Goal: Task Accomplishment & Management: Use online tool/utility

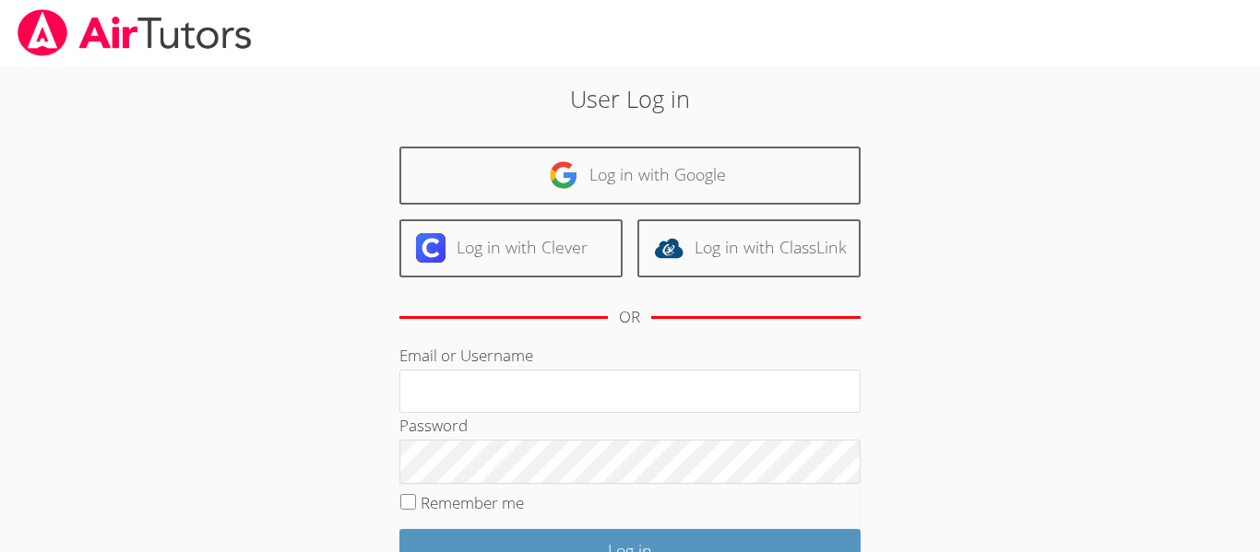
click at [549, 144] on div "User Log in Log in with Google Log in with Clever Log in with ClassLink OR Emai…" at bounding box center [630, 386] width 681 height 611
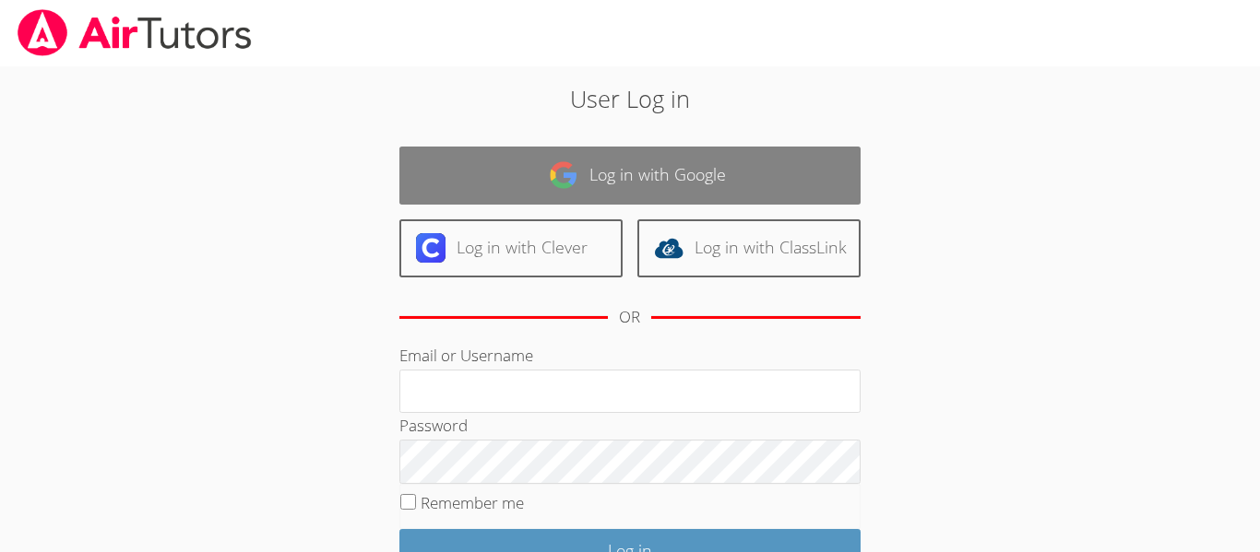
click at [544, 160] on link "Log in with Google" at bounding box center [629, 176] width 461 height 58
click at [442, 172] on link "Log in with Google" at bounding box center [629, 176] width 461 height 58
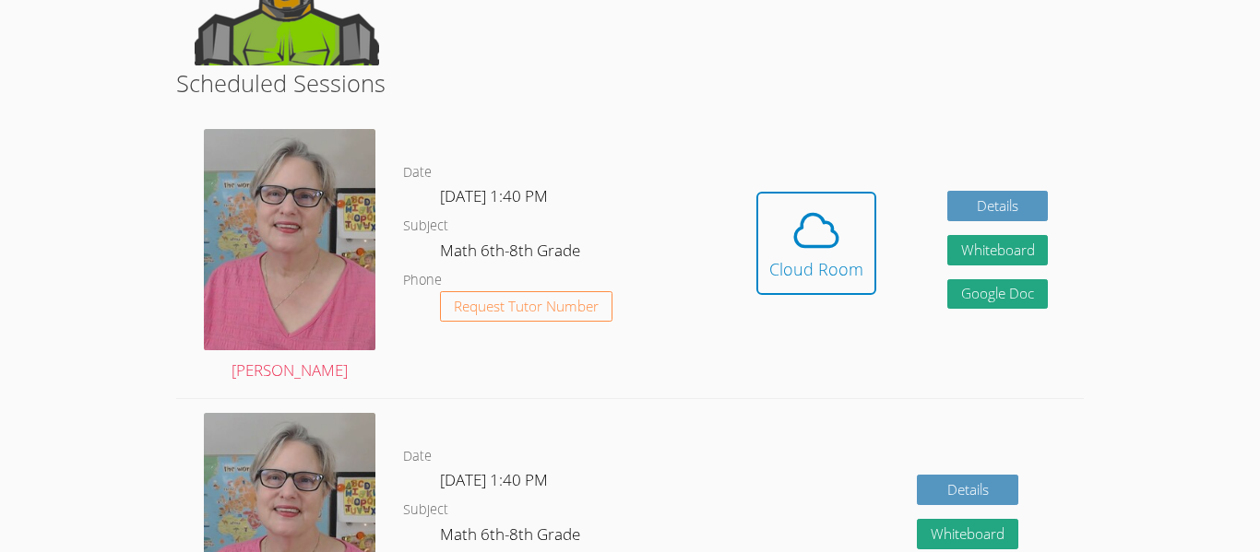
scroll to position [300, 0]
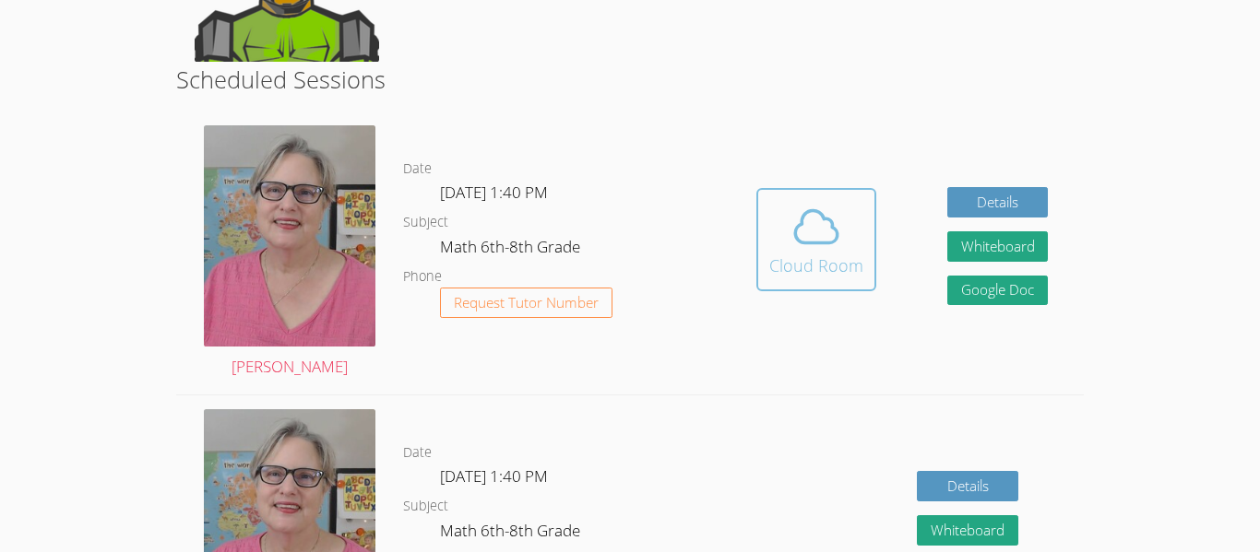
click at [842, 251] on span at bounding box center [816, 227] width 94 height 52
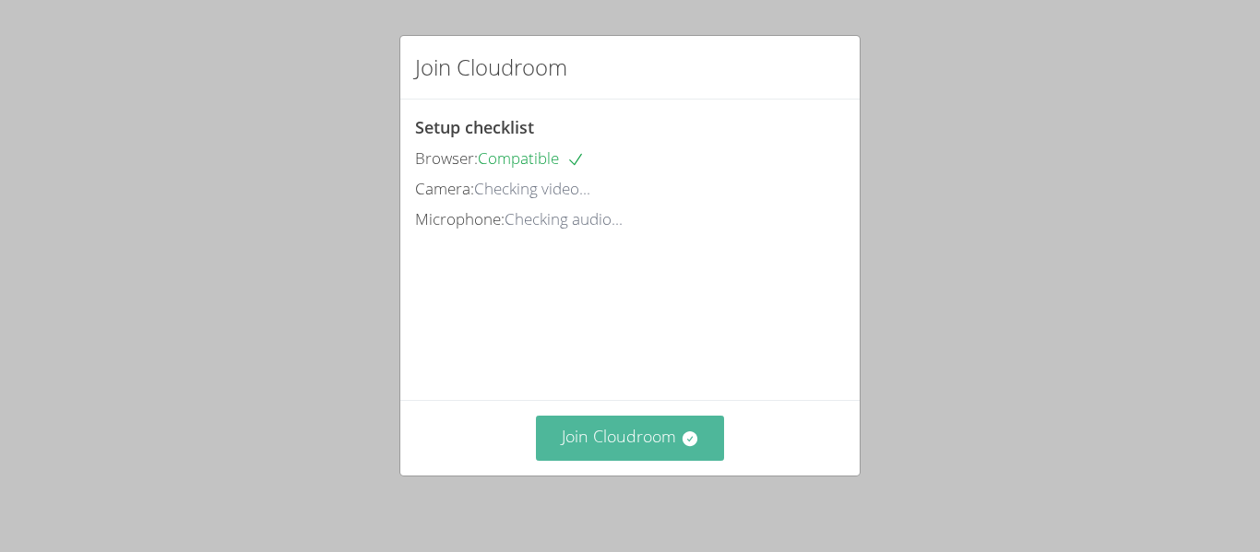
click at [608, 429] on button "Join Cloudroom" at bounding box center [630, 438] width 189 height 45
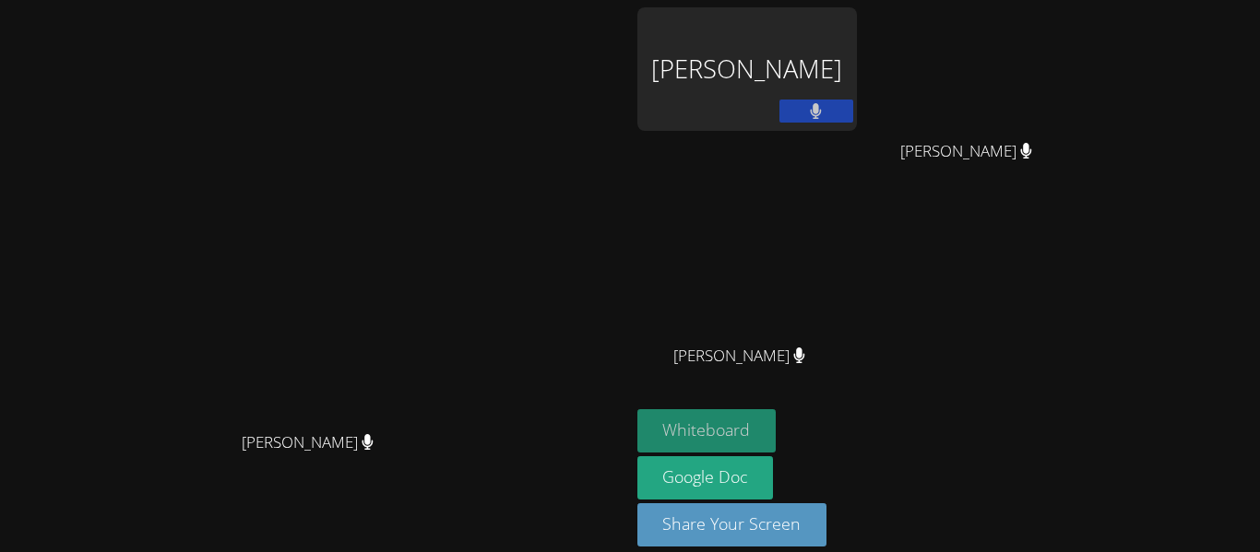
click at [777, 430] on button "Whiteboard" at bounding box center [706, 430] width 139 height 43
click at [453, 85] on video at bounding box center [314, 250] width 277 height 346
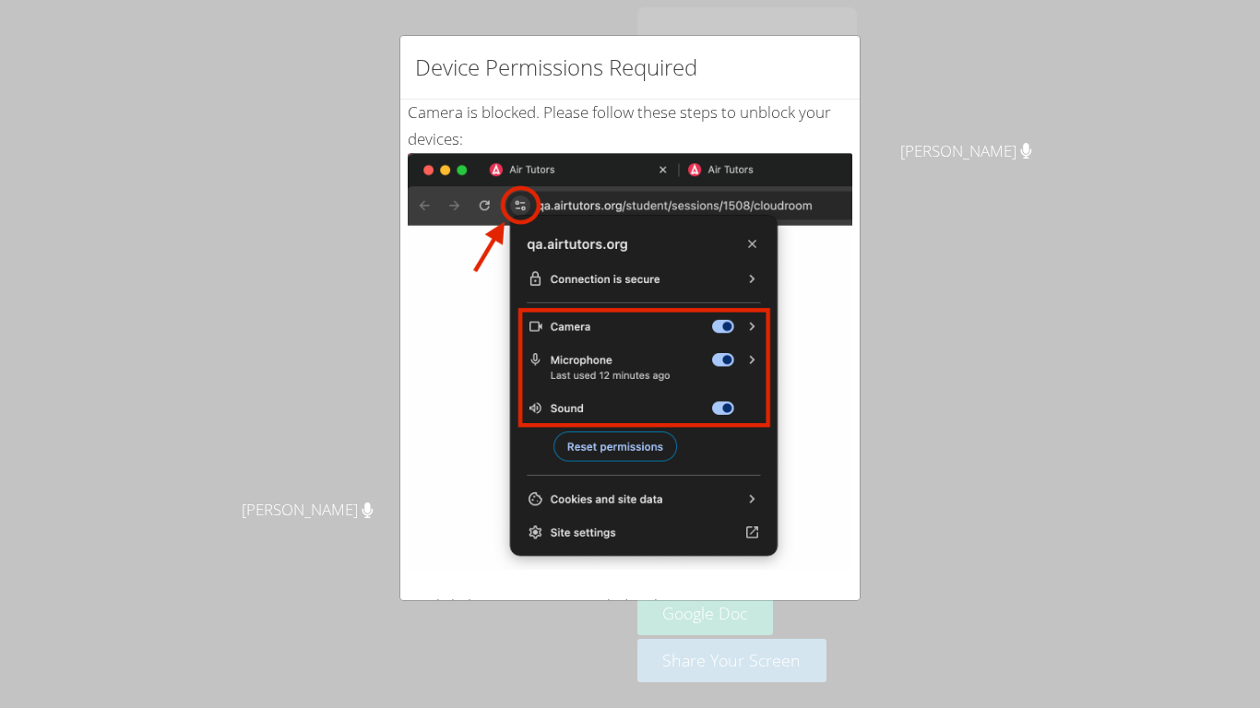
click at [341, 300] on div "Device Permissions Required Camera is blocked . Please follow these steps to un…" at bounding box center [630, 354] width 1260 height 708
click at [106, 212] on div "Device Permissions Required Camera is blocked . Please follow these steps to un…" at bounding box center [630, 354] width 1260 height 708
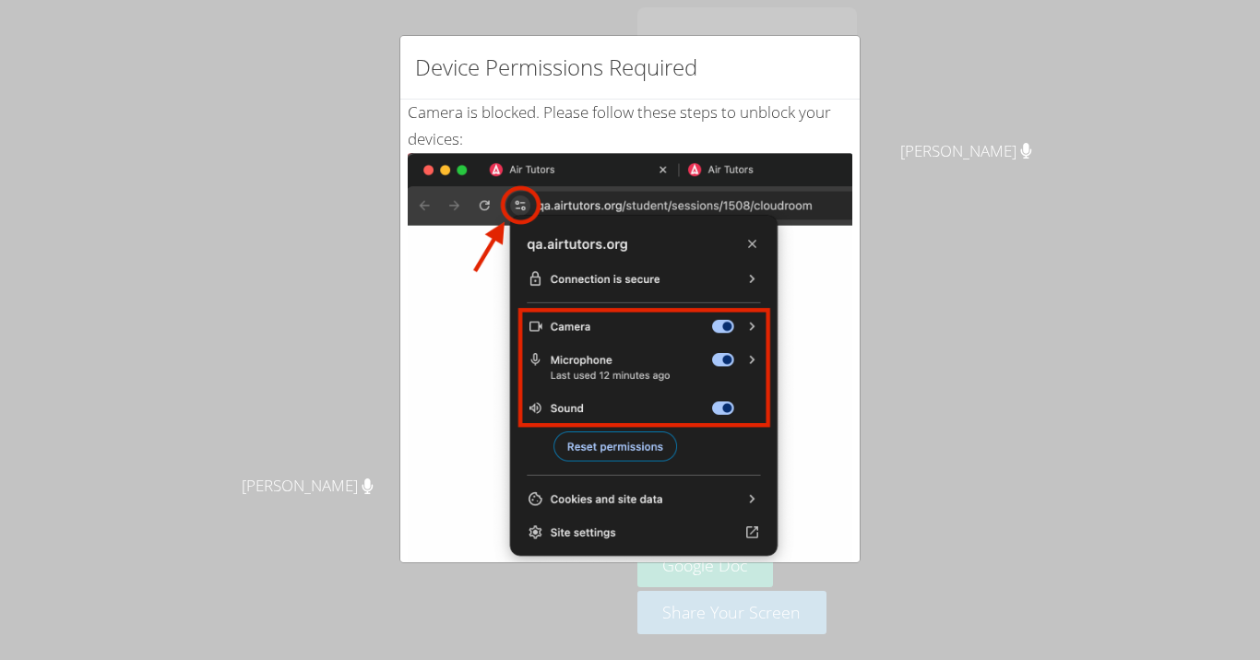
click at [852, 234] on div "Camera is blocked . Please follow these steps to unblock your devices: Click th…" at bounding box center [629, 447] width 459 height 694
click at [1015, 214] on div "Device Permissions Required Camera is blocked . Please follow these steps to un…" at bounding box center [630, 330] width 1260 height 660
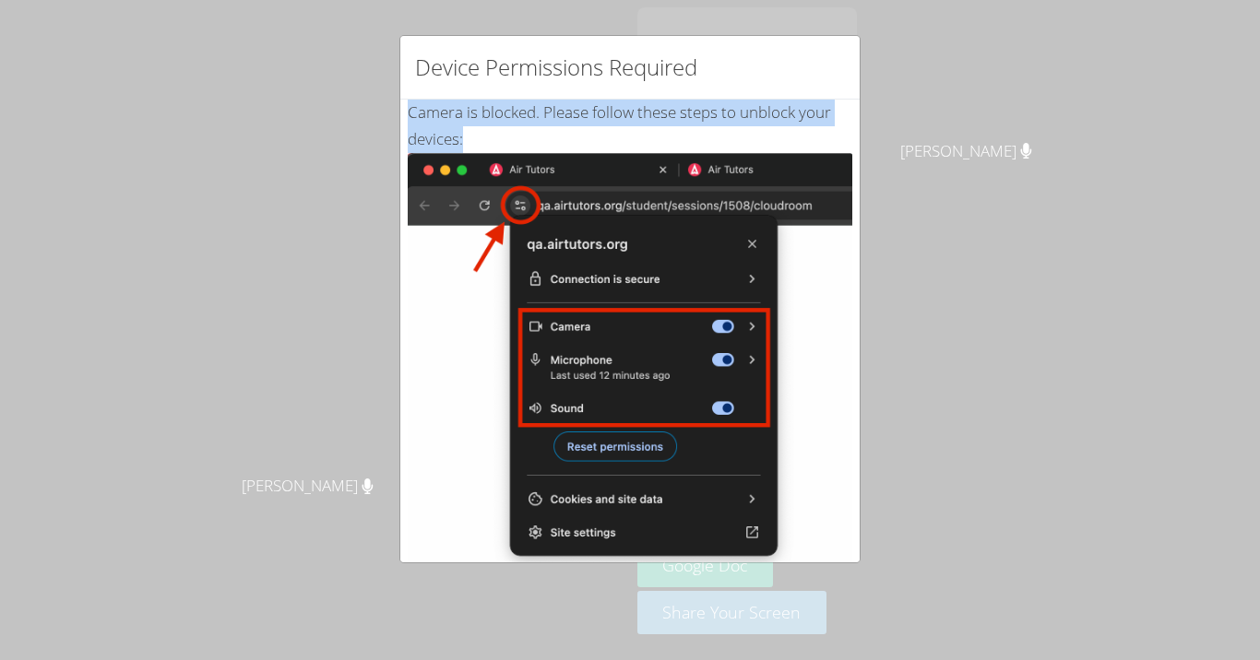
drag, startPoint x: 848, startPoint y: 37, endPoint x: 798, endPoint y: 148, distance: 122.6
click at [798, 148] on div "Device Permissions Required Camera is blocked . Please follow these steps to un…" at bounding box center [629, 299] width 461 height 528
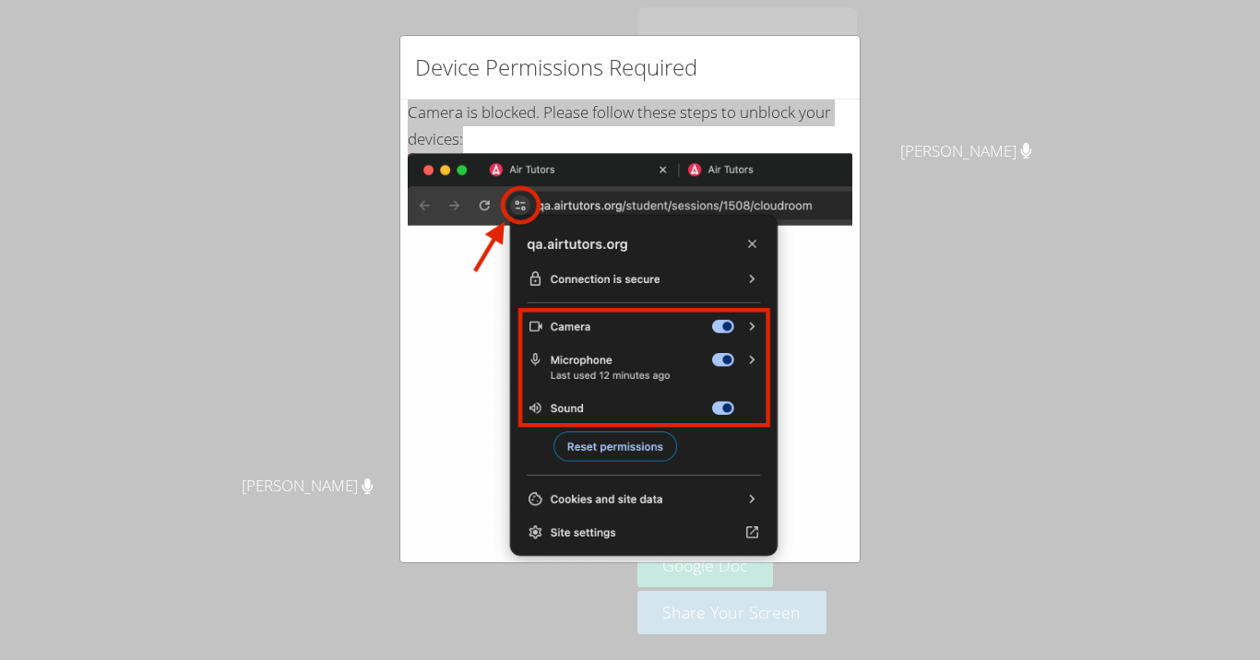
click at [6, 313] on div "Device Permissions Required Camera is blocked . Please follow these steps to un…" at bounding box center [630, 330] width 1260 height 660
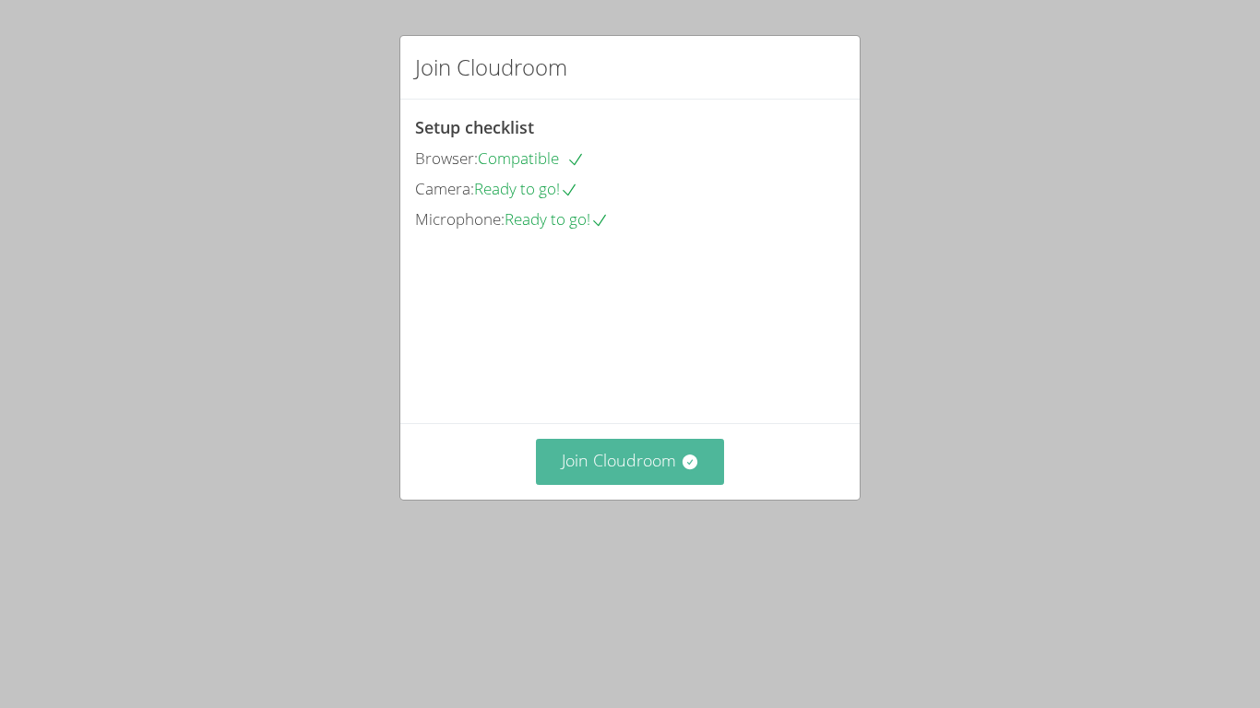
click at [593, 484] on button "Join Cloudroom" at bounding box center [630, 461] width 189 height 45
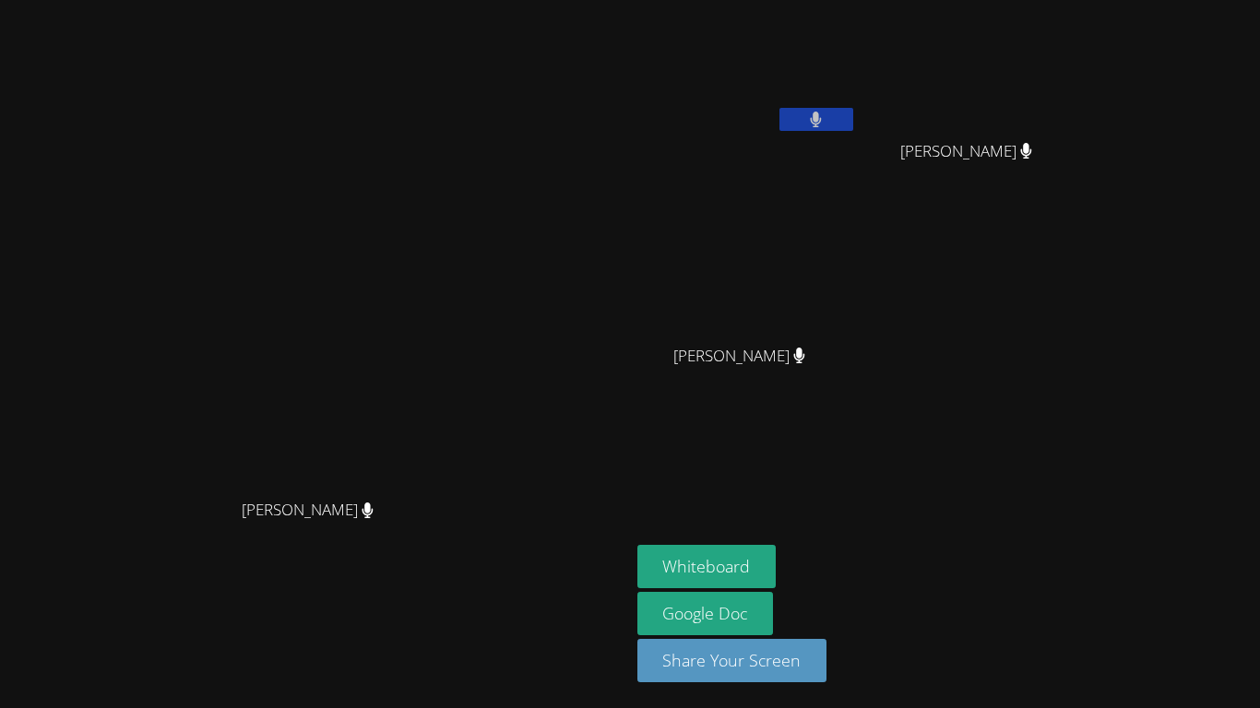
click at [852, 104] on video at bounding box center [746, 69] width 219 height 124
click at [857, 30] on video at bounding box center [746, 69] width 219 height 124
click at [857, 67] on video at bounding box center [746, 69] width 219 height 124
click at [857, 26] on video at bounding box center [746, 69] width 219 height 124
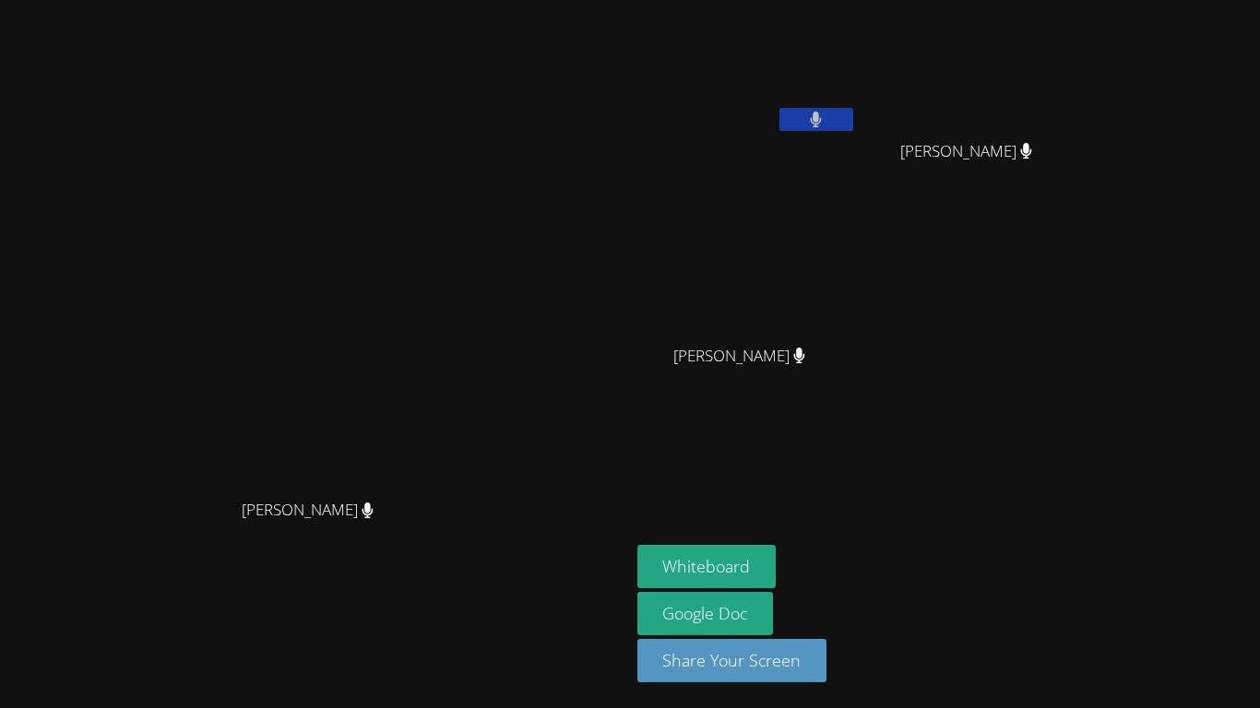
click at [853, 109] on button at bounding box center [816, 119] width 74 height 23
click at [853, 111] on button at bounding box center [816, 119] width 74 height 23
click at [857, 62] on video at bounding box center [746, 69] width 219 height 124
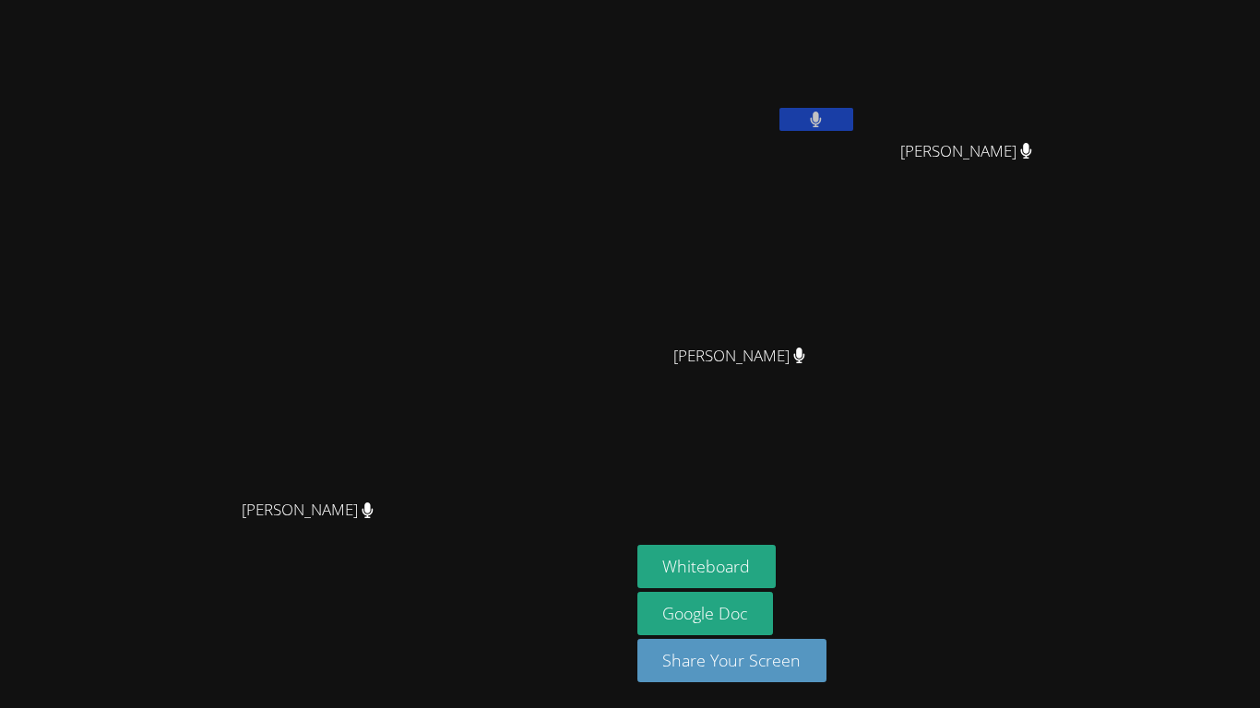
click at [412, 146] on video at bounding box center [314, 318] width 277 height 346
click at [453, 491] on video at bounding box center [314, 318] width 277 height 346
